Goal: Information Seeking & Learning: Check status

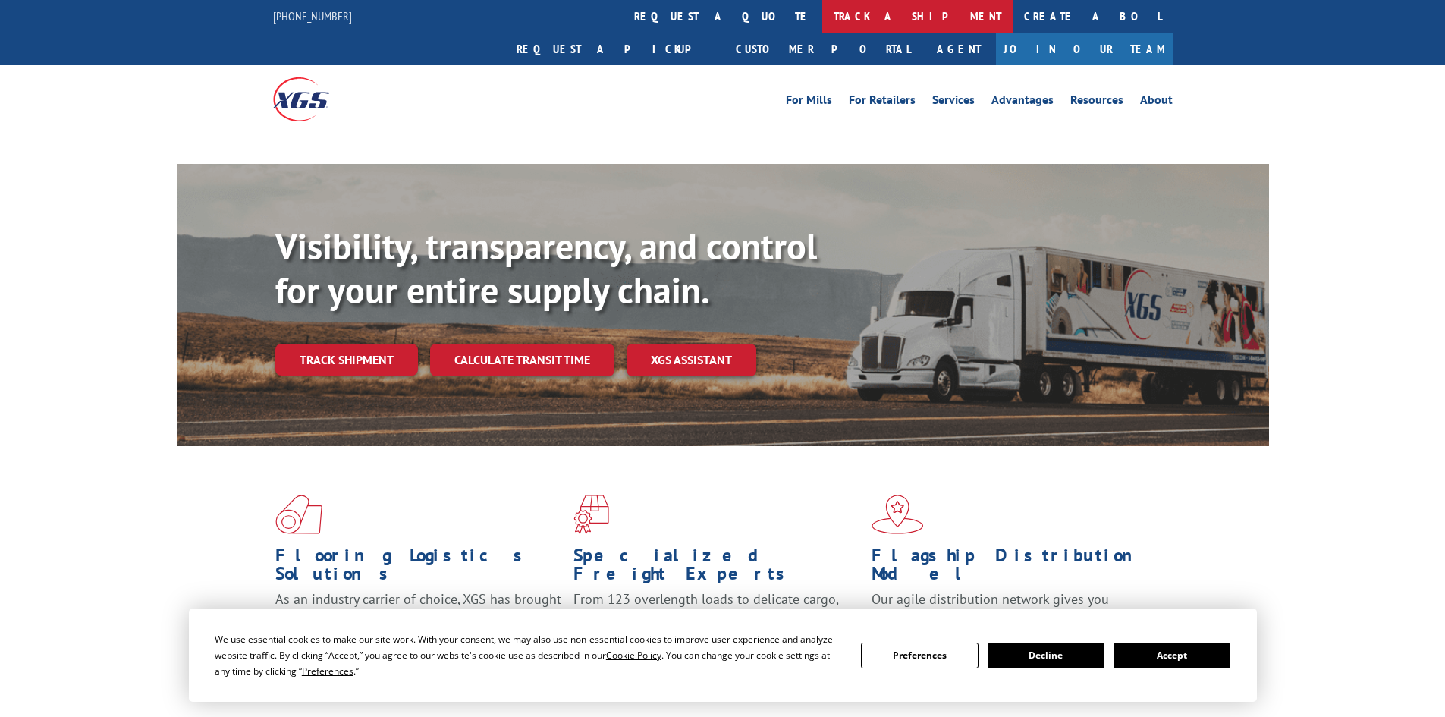
click at [822, 13] on link "track a shipment" at bounding box center [917, 16] width 190 height 33
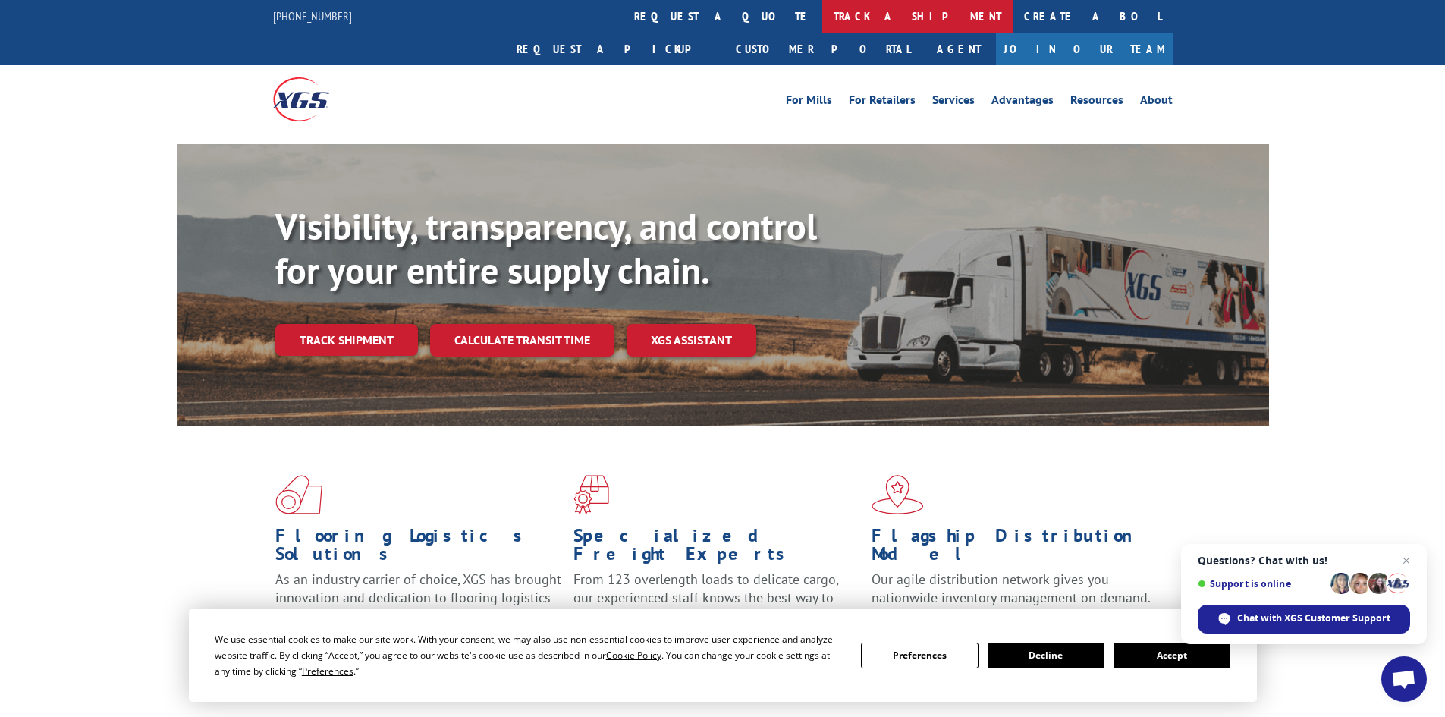
click at [822, 22] on link "track a shipment" at bounding box center [917, 16] width 190 height 33
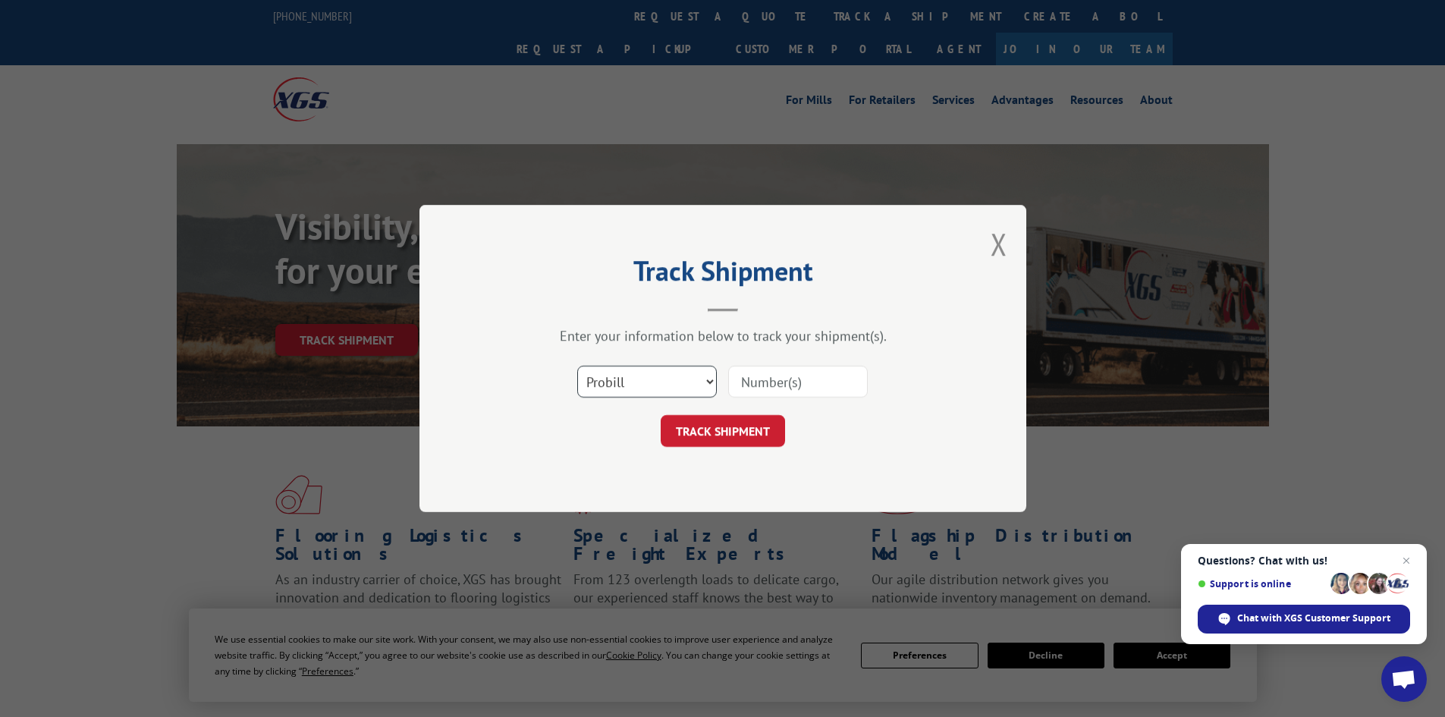
click at [633, 369] on select "Select category... Probill BOL PO" at bounding box center [647, 382] width 140 height 32
select select "bol"
click at [577, 366] on select "Select category... Probill BOL PO" at bounding box center [647, 382] width 140 height 32
click at [777, 381] on input at bounding box center [798, 382] width 140 height 32
paste input "6047549"
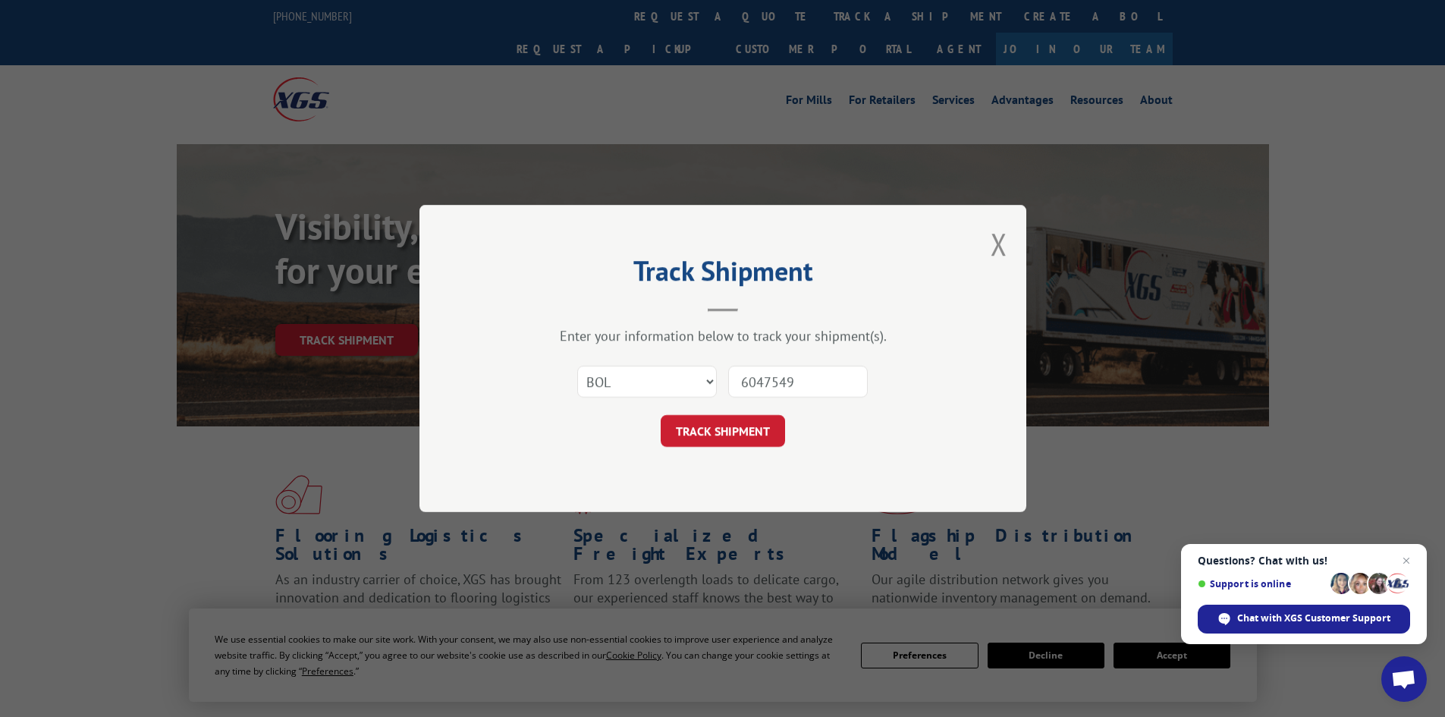
type input "6047549"
click at [661, 415] on button "TRACK SHIPMENT" at bounding box center [723, 431] width 124 height 32
